Goal: Browse casually

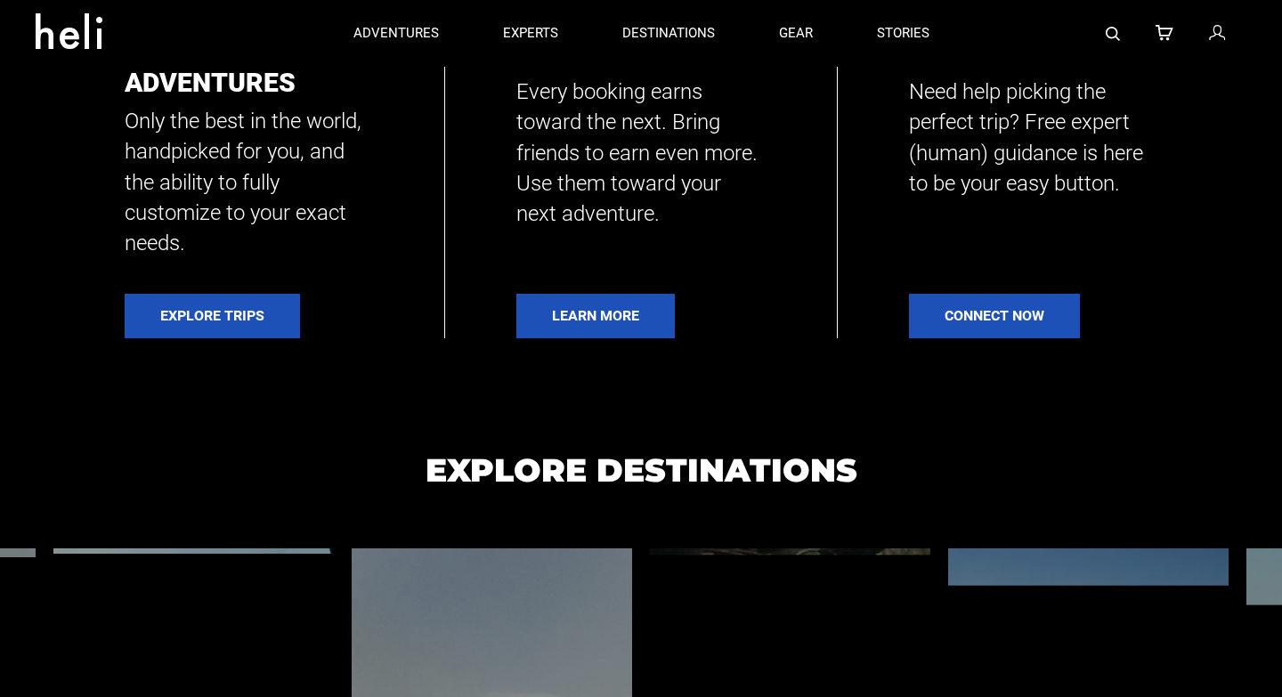
scroll to position [657, 0]
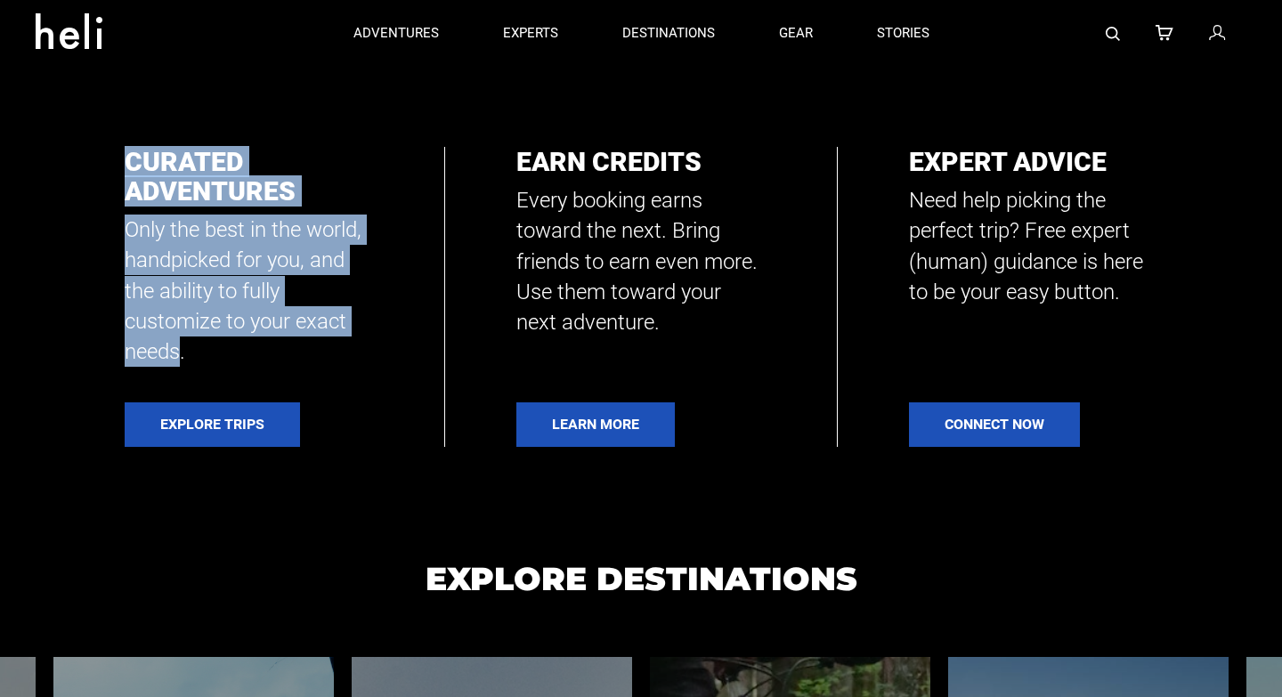
drag, startPoint x: 128, startPoint y: 158, endPoint x: 175, endPoint y: 359, distance: 206.7
click at [175, 359] on div "Curated Adventures Only the best in the world, handpicked for you, and the abil…" at bounding box center [249, 257] width 248 height 220
copy div "Curated Adventures Only the best in the world, handpicked for you, and the abil…"
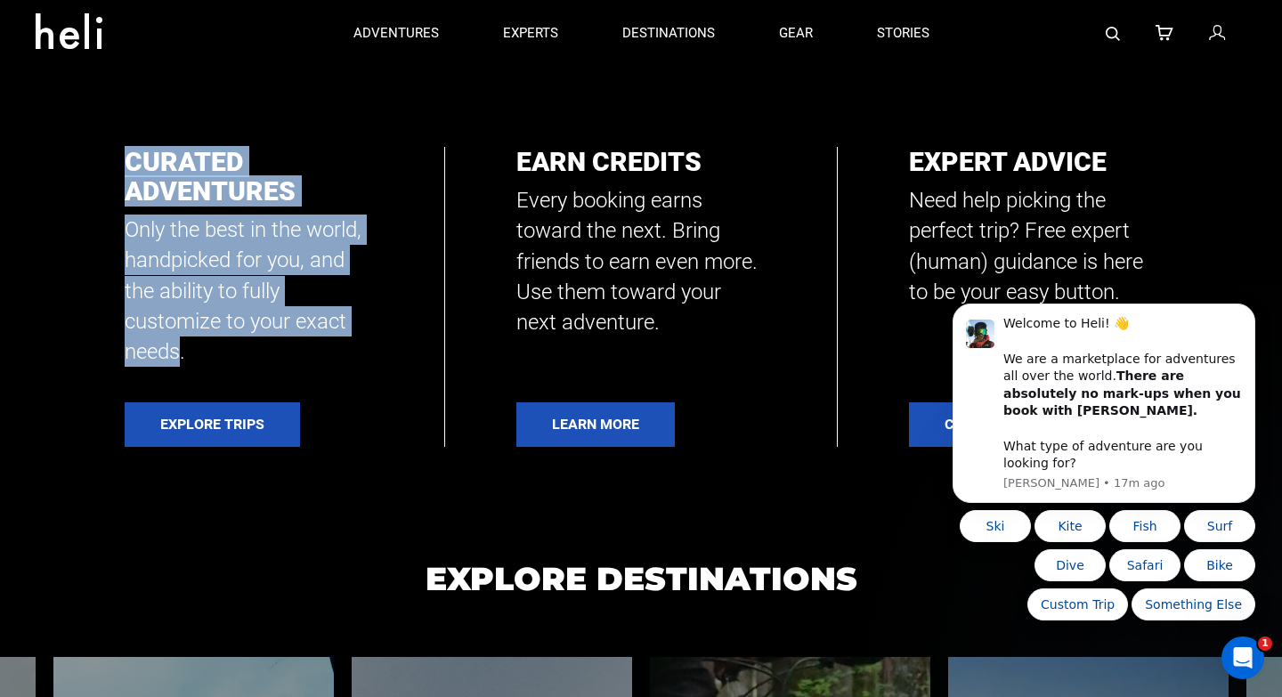
scroll to position [0, 0]
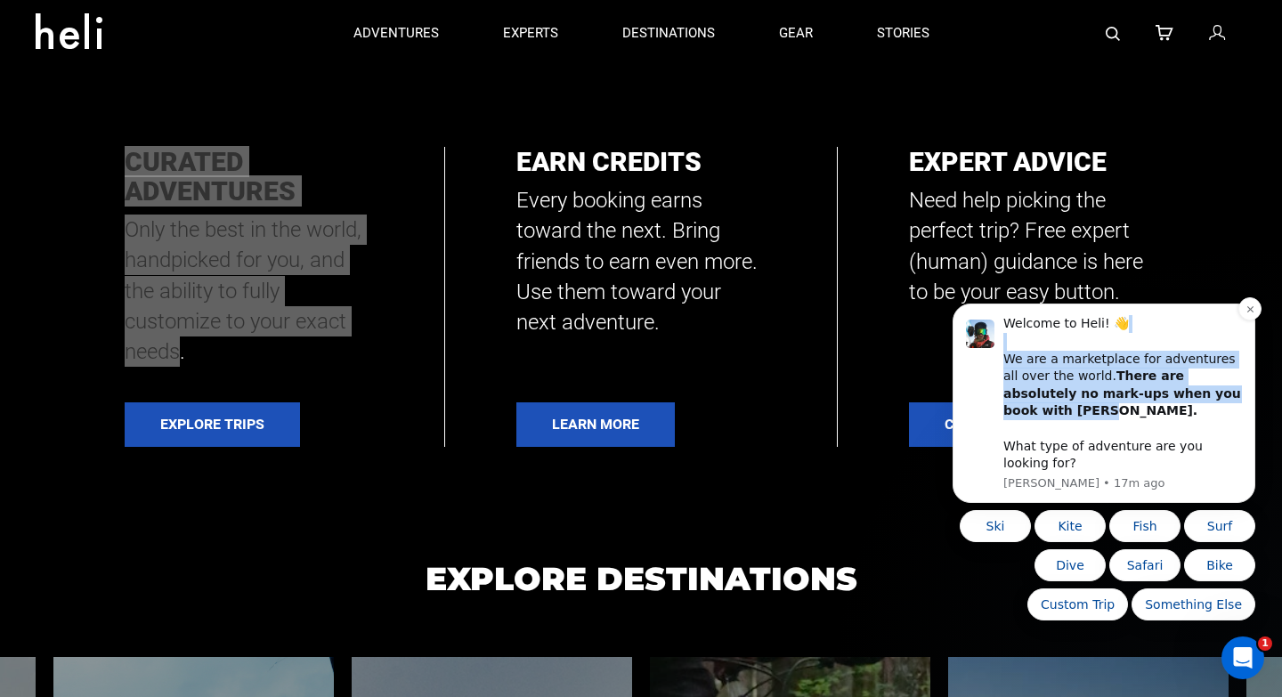
drag, startPoint x: 1217, startPoint y: 413, endPoint x: 1007, endPoint y: 364, distance: 215.7
click at [1007, 364] on div "Welcome to Heli! 👋 We are a marketplace for adventures all over the world. Ther…" at bounding box center [1122, 393] width 239 height 157
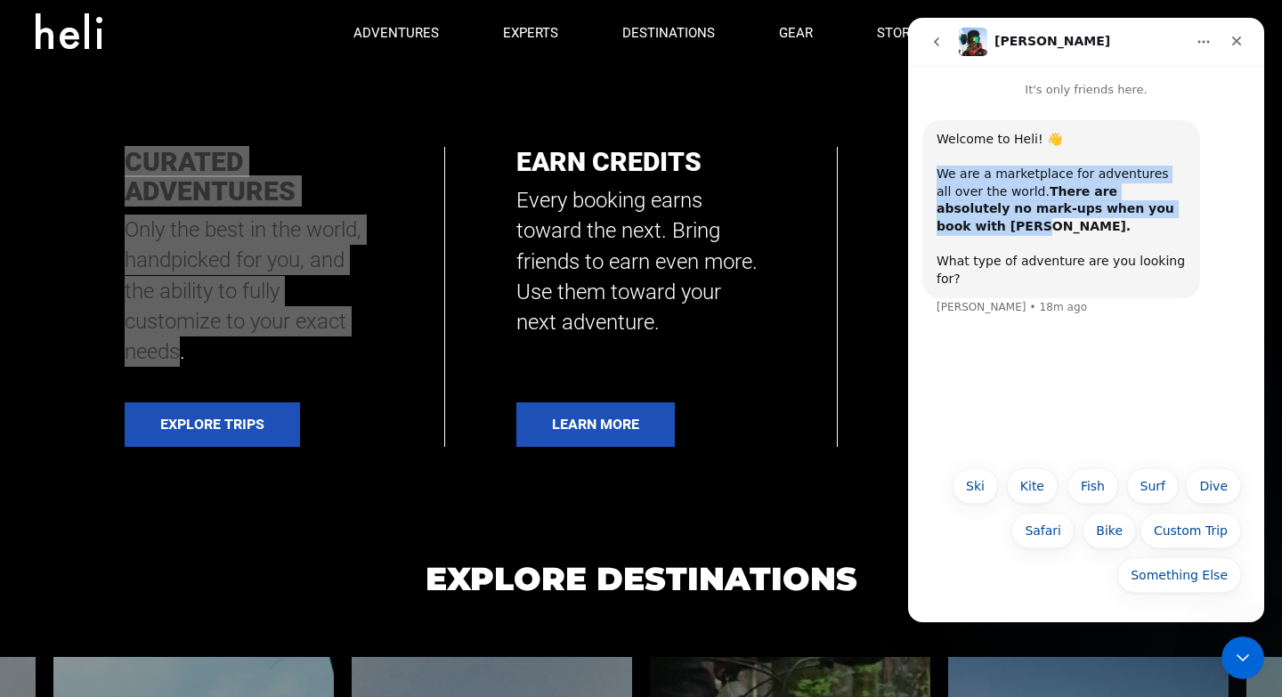
drag, startPoint x: 1115, startPoint y: 207, endPoint x: 941, endPoint y: 169, distance: 177.6
click at [941, 169] on div "Welcome to Heli! 👋 We are a marketplace for adventures all over the world. Ther…" at bounding box center [1061, 209] width 249 height 157
copy div "We are a marketplace for adventures all over the world. There are absolutely no…"
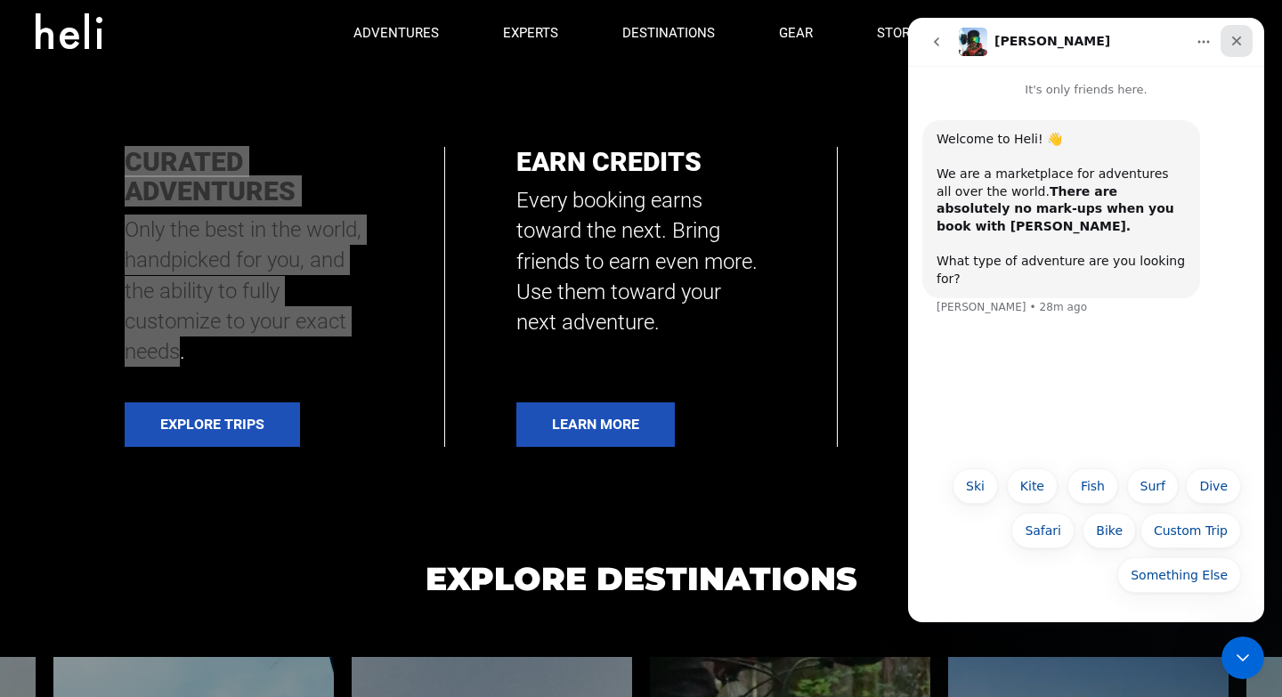
click at [1232, 42] on icon "Close" at bounding box center [1237, 41] width 14 height 14
